Goal: Transaction & Acquisition: Subscribe to service/newsletter

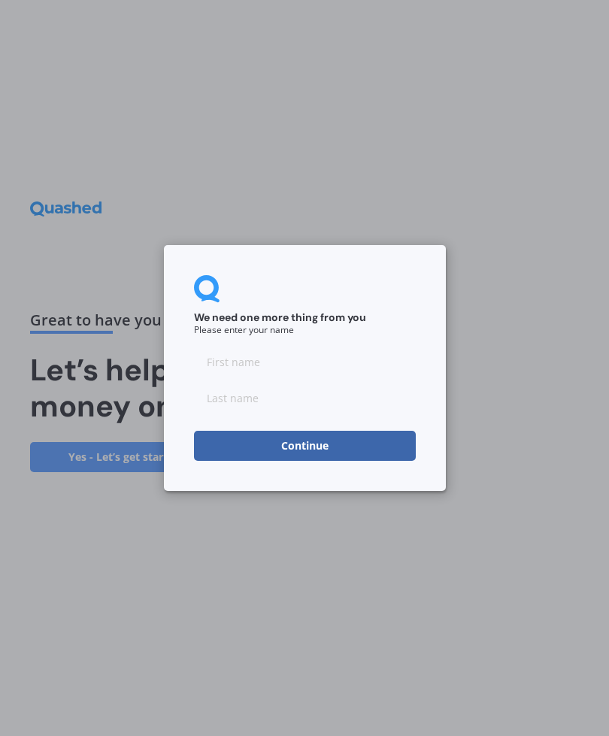
click at [293, 366] on input at bounding box center [305, 362] width 222 height 30
type input "Graeme"
click at [234, 403] on input at bounding box center [305, 398] width 222 height 30
type input "[PERSON_NAME]"
click at [335, 446] on button "Continue" at bounding box center [305, 446] width 222 height 30
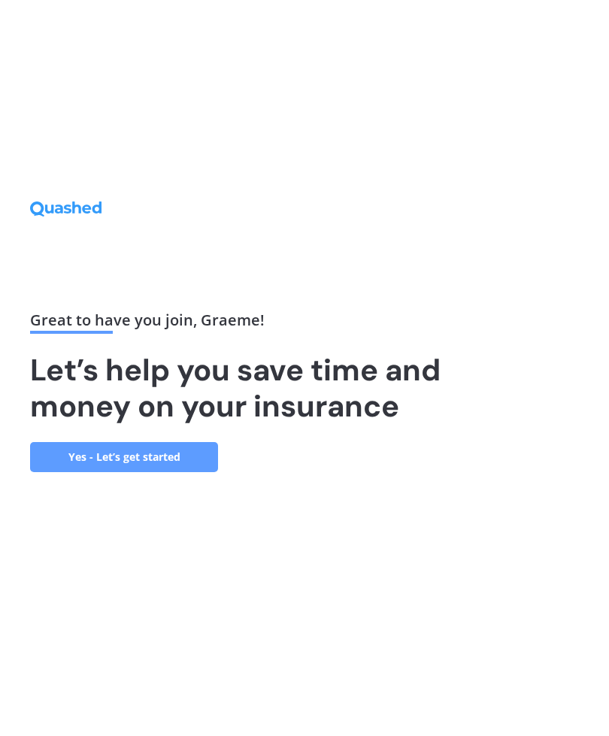
click at [153, 472] on link "Yes - Let’s get started" at bounding box center [124, 457] width 188 height 30
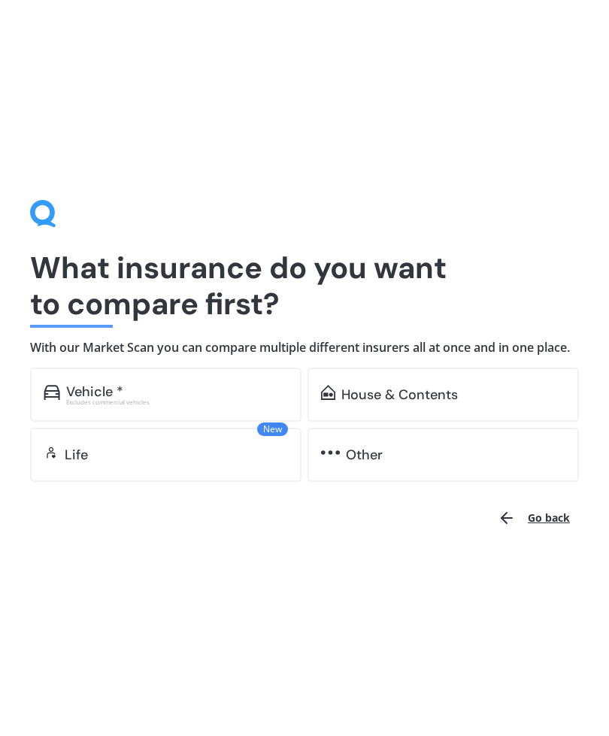
click at [497, 402] on div "House & Contents" at bounding box center [453, 394] width 224 height 15
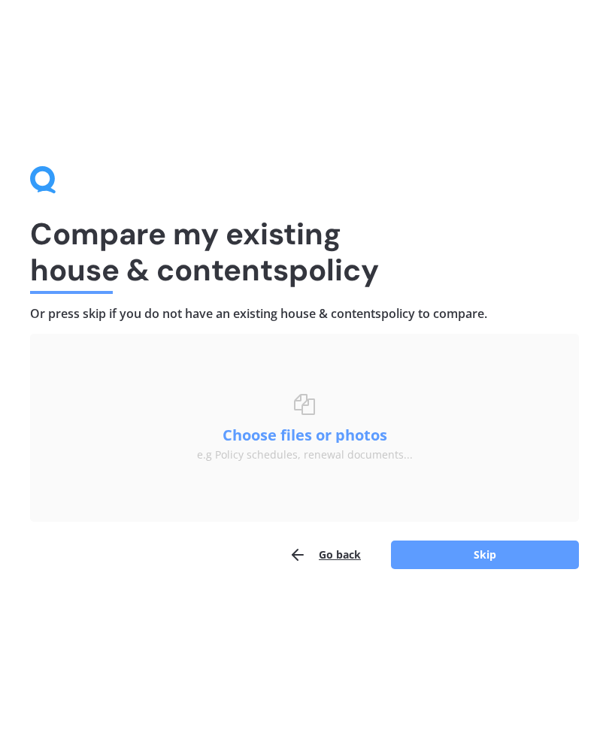
click at [495, 556] on button "Skip" at bounding box center [485, 554] width 188 height 29
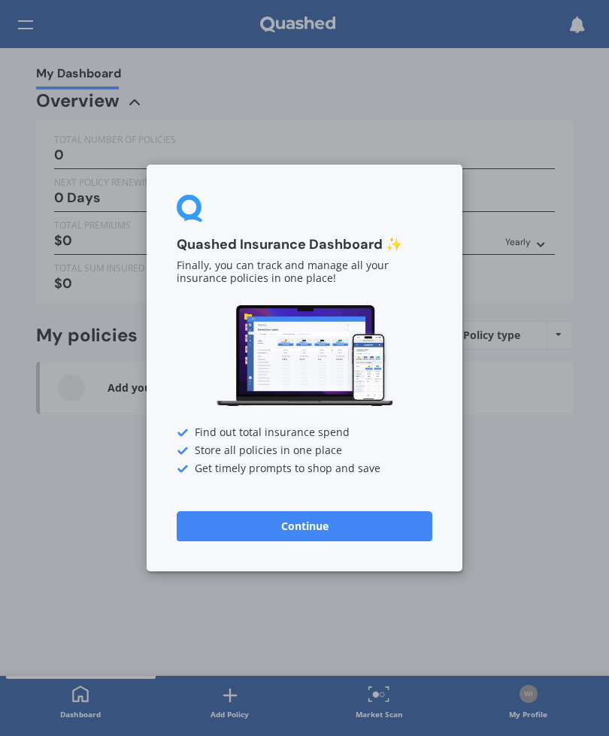
click at [521, 231] on div "Quashed Insurance Dashboard ✨ Finally, you can track and manage all your insura…" at bounding box center [304, 368] width 609 height 736
